Goal: Navigation & Orientation: Find specific page/section

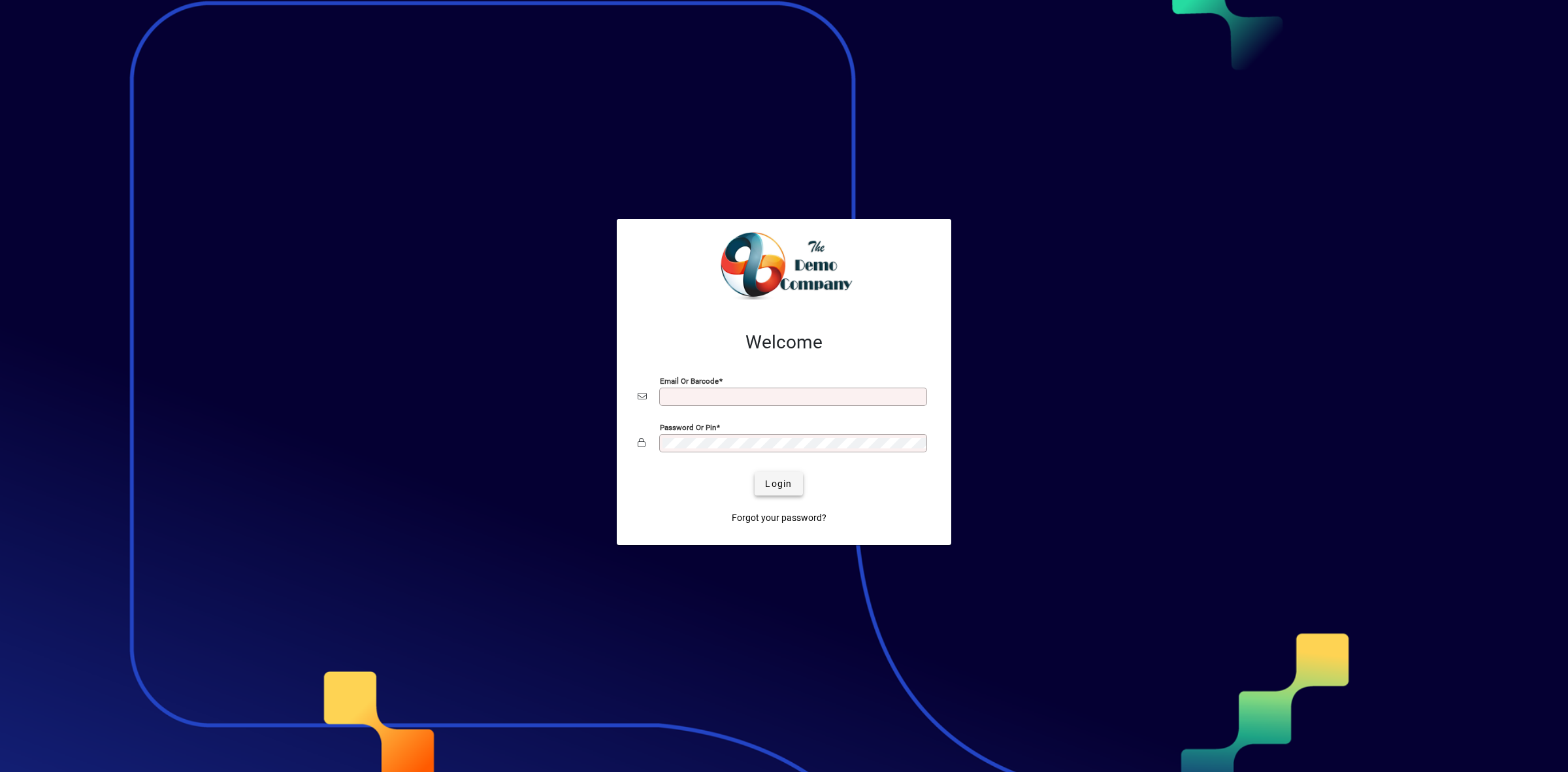
type input "**********"
click at [784, 483] on span "Login" at bounding box center [778, 484] width 26 height 14
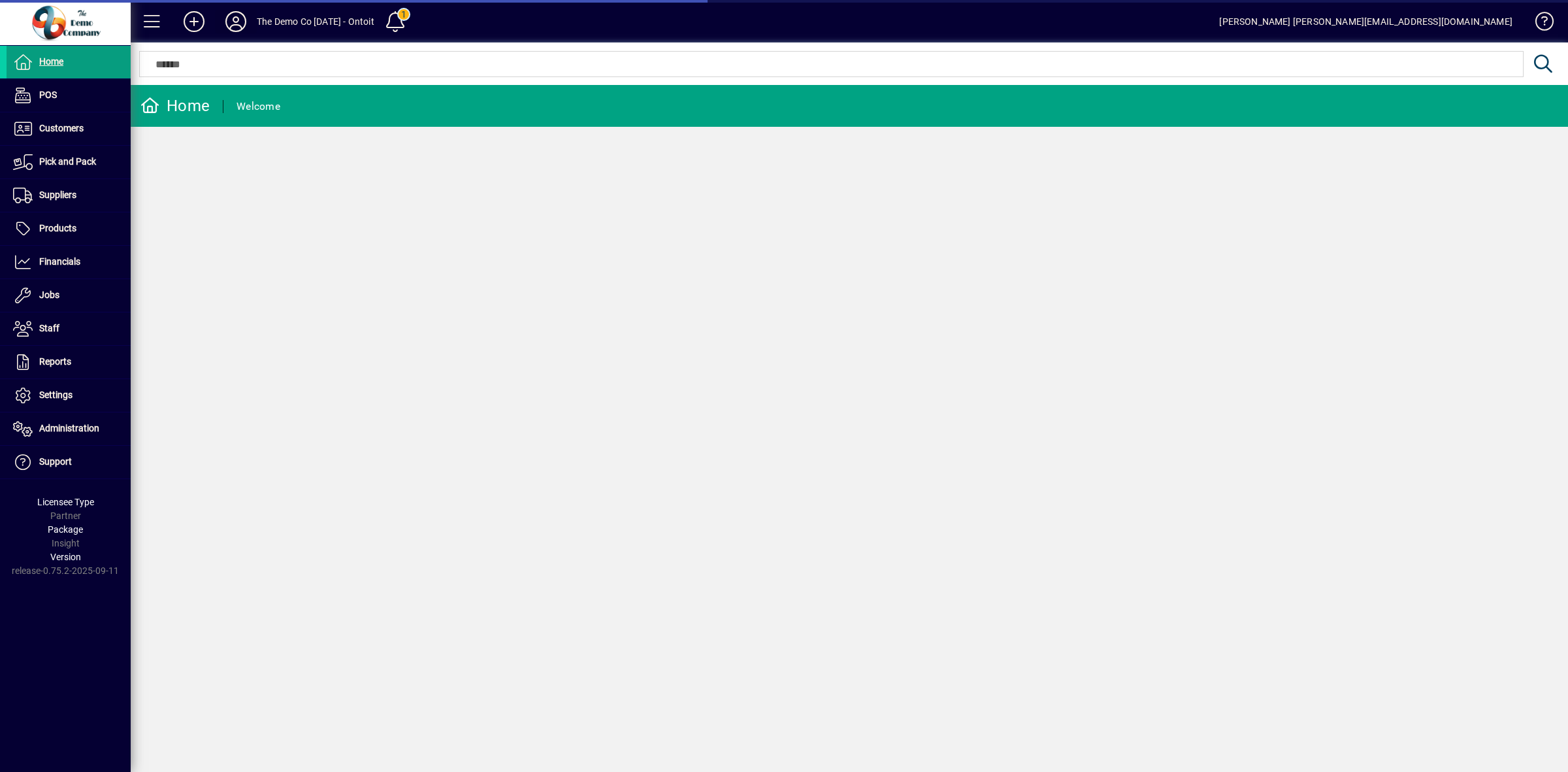
click at [234, 22] on icon at bounding box center [236, 21] width 26 height 21
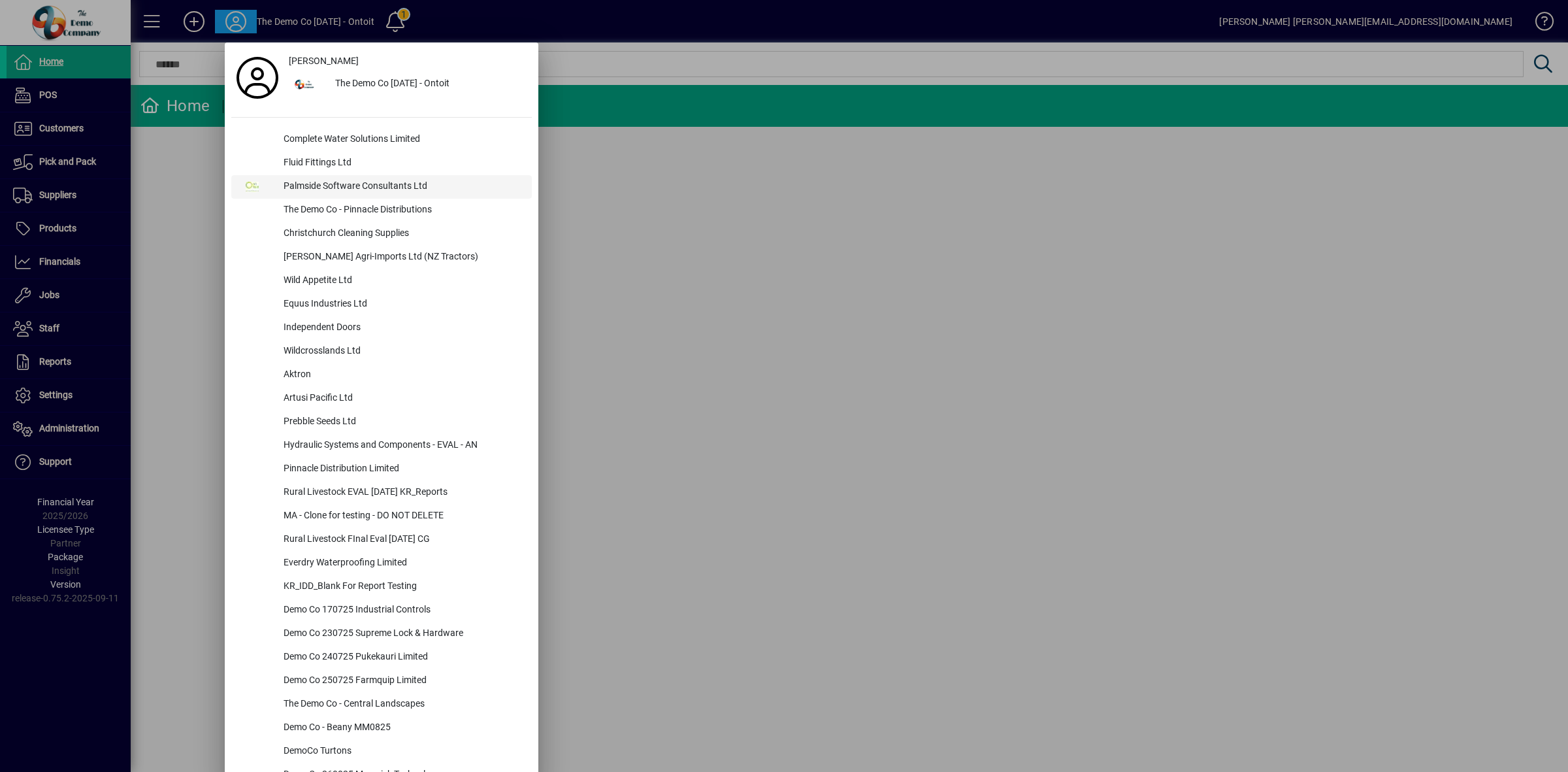
click at [314, 191] on div "Palmside Software Consultants Ltd" at bounding box center [402, 187] width 259 height 23
